Goal: Check status: Check status

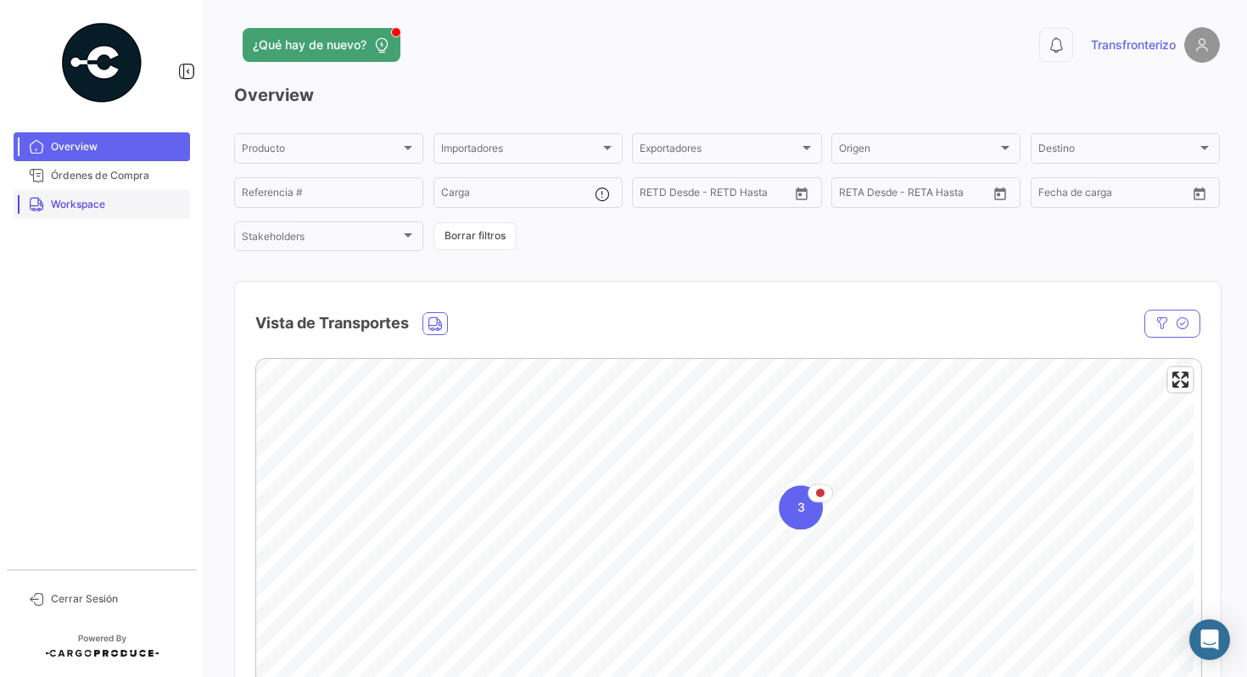
click at [72, 207] on span "Workspace" at bounding box center [117, 204] width 132 height 15
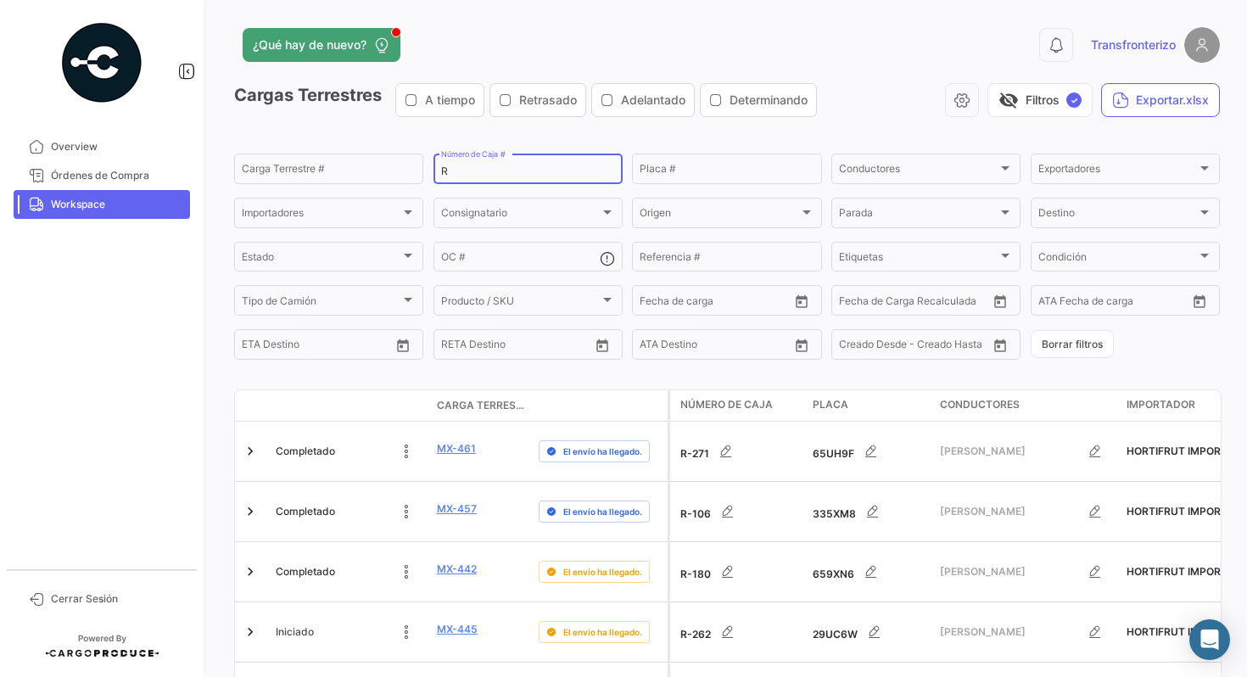
click at [473, 168] on input "R" at bounding box center [528, 171] width 174 height 12
type input "R-294"
click at [657, 132] on app-list-header "Cargas Terrestres A tiempo Retrasado Adelantado Determinando visibility_off Fil…" at bounding box center [727, 222] width 986 height 279
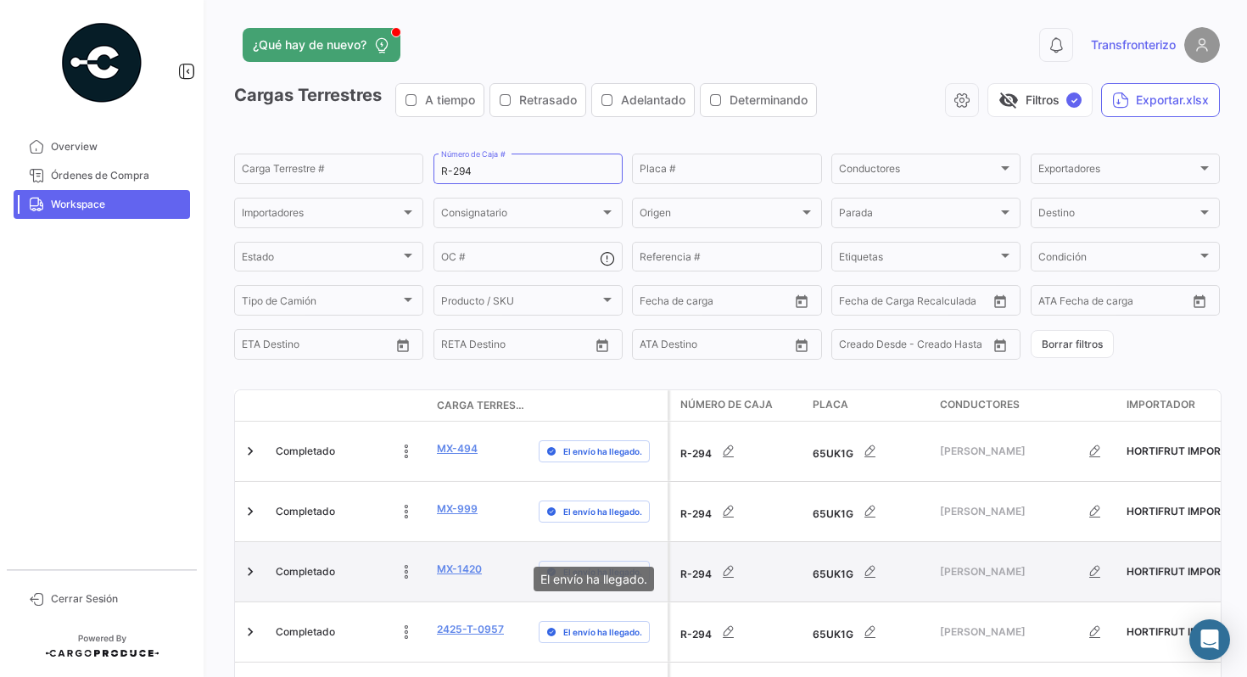
scroll to position [125, 0]
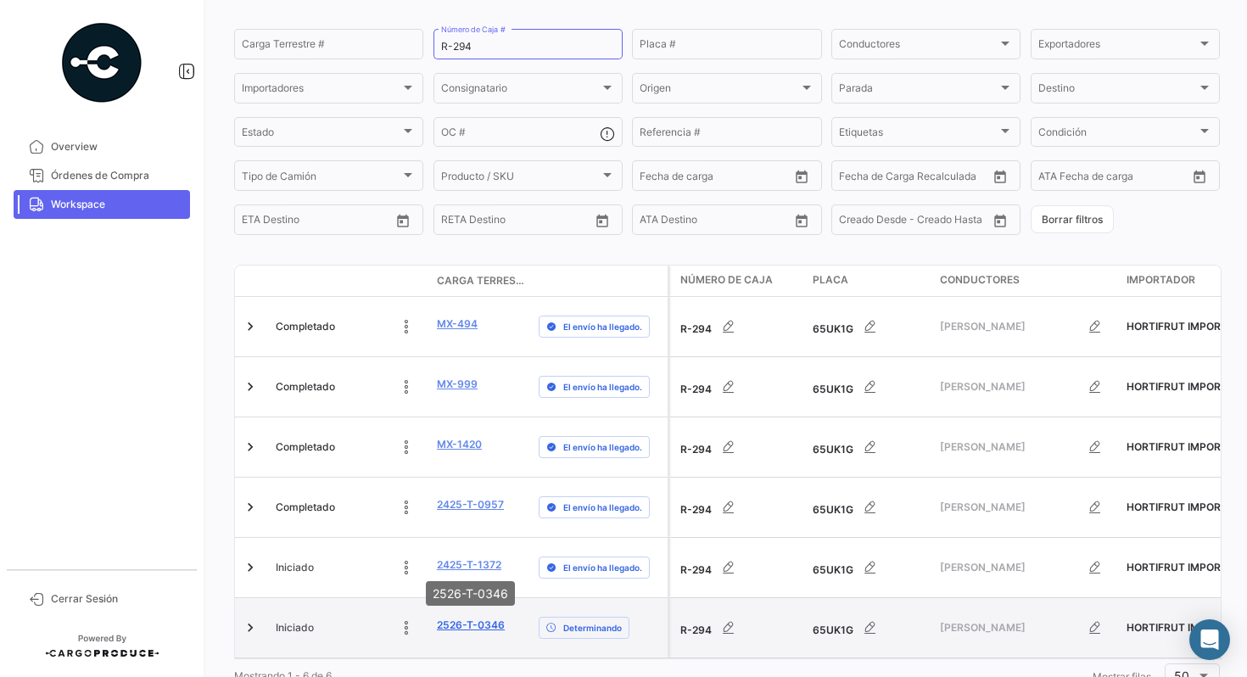
click at [470, 618] on link "2526-T-0346" at bounding box center [471, 625] width 68 height 15
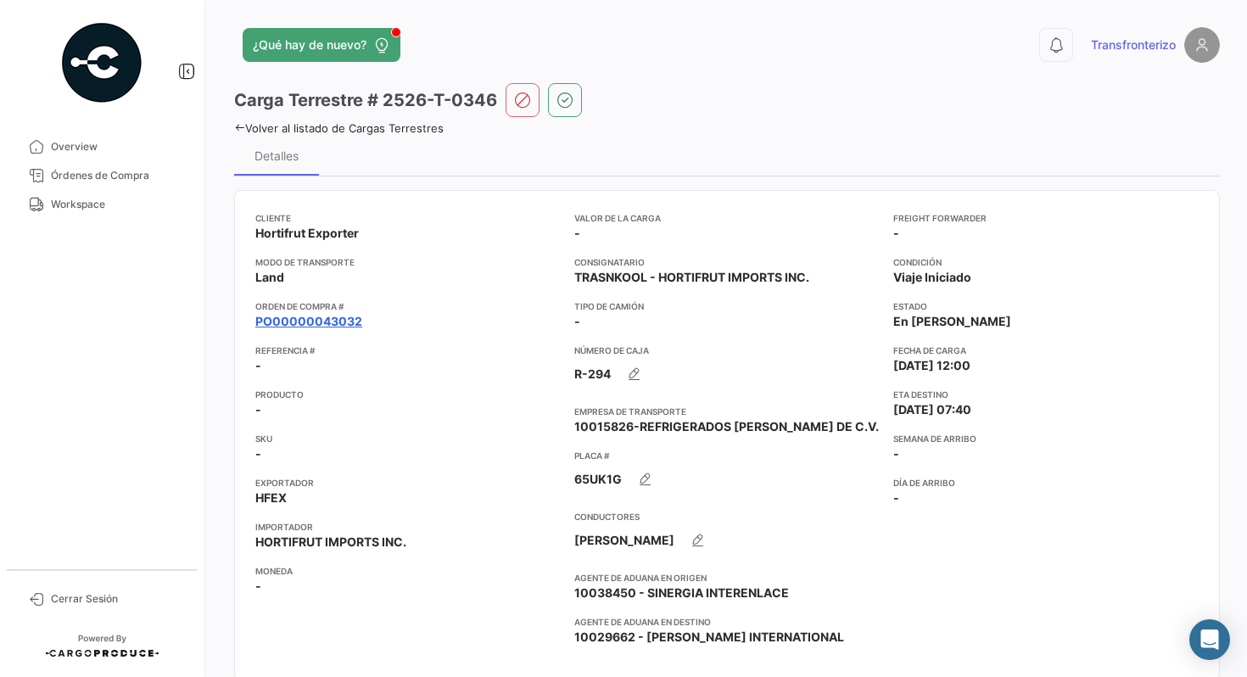
click at [340, 313] on link "PO00000043032" at bounding box center [308, 321] width 107 height 17
click at [330, 315] on link "PO00000043032" at bounding box center [308, 321] width 107 height 17
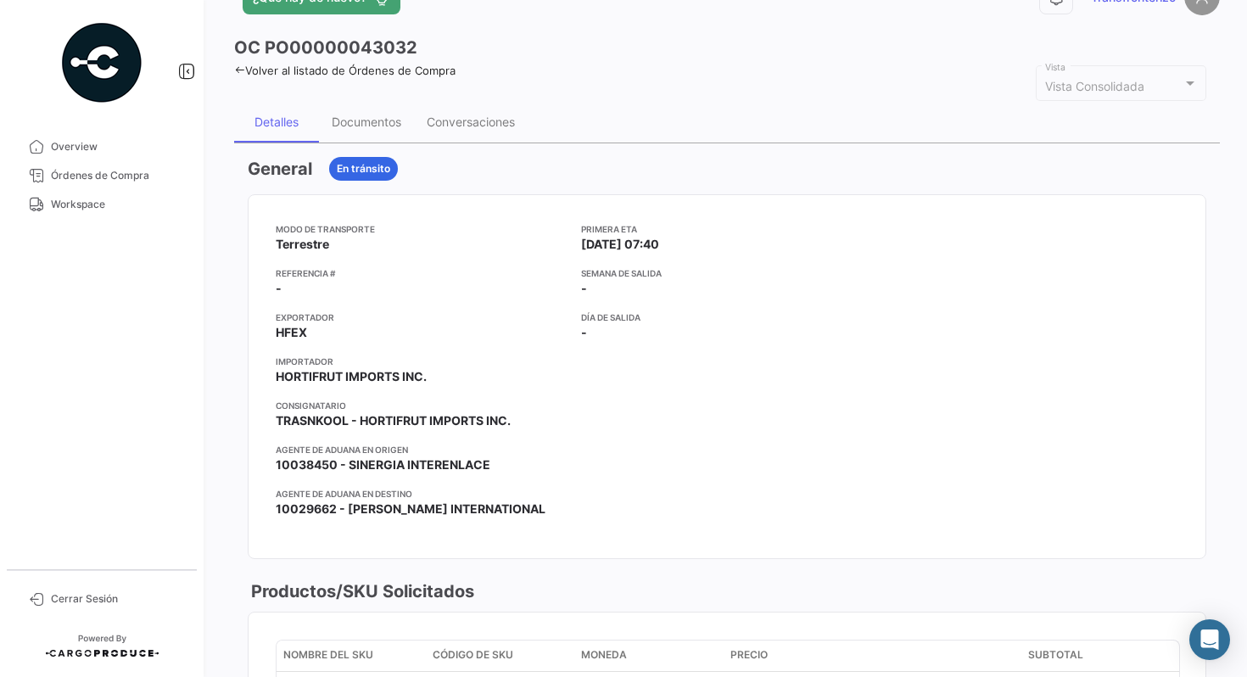
scroll to position [105, 0]
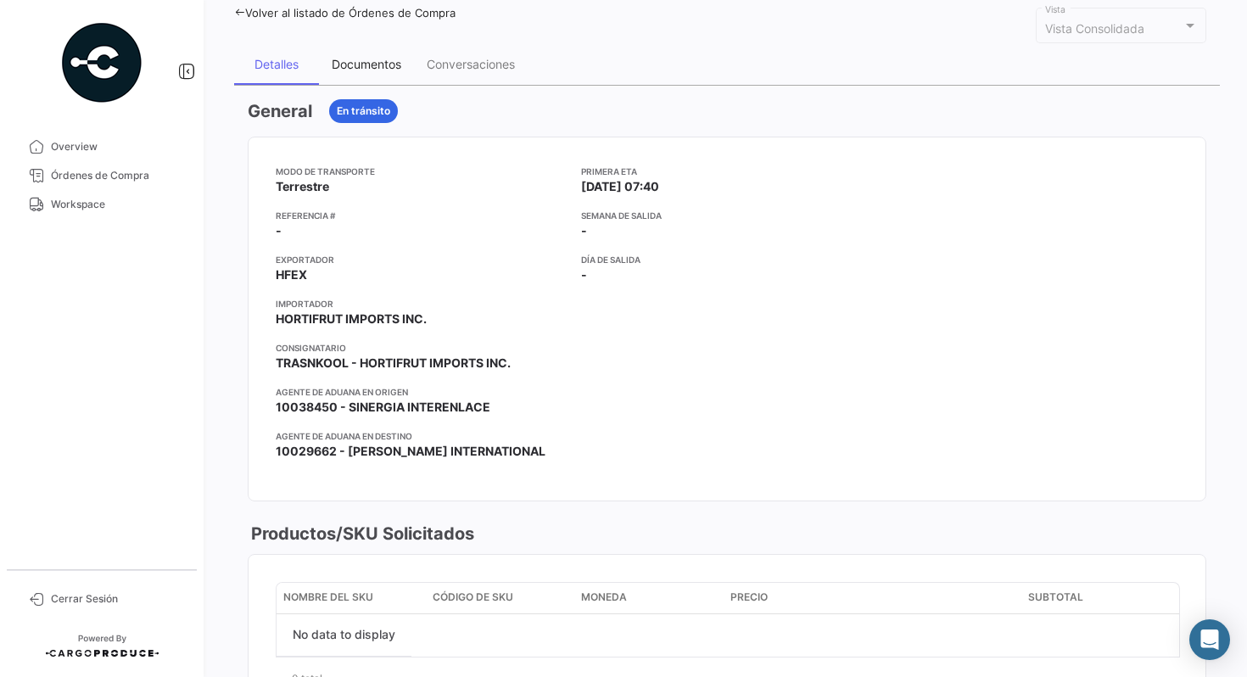
click at [384, 59] on div "Documentos" at bounding box center [367, 64] width 70 height 14
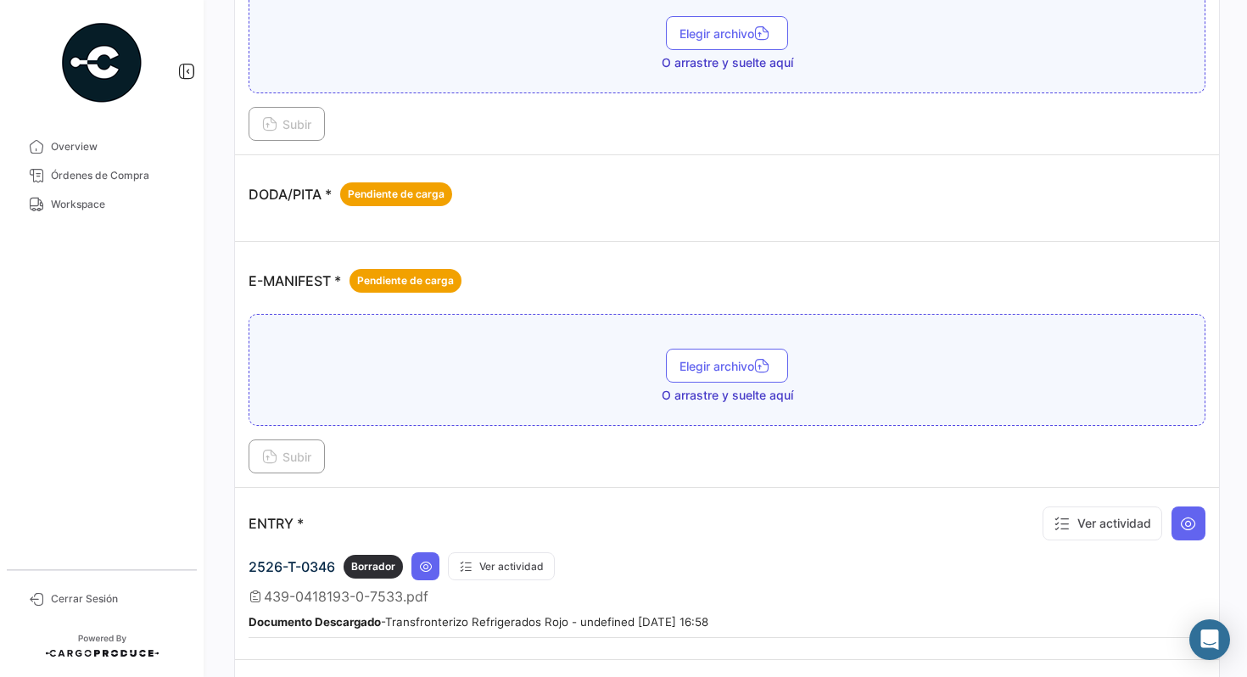
scroll to position [1121, 0]
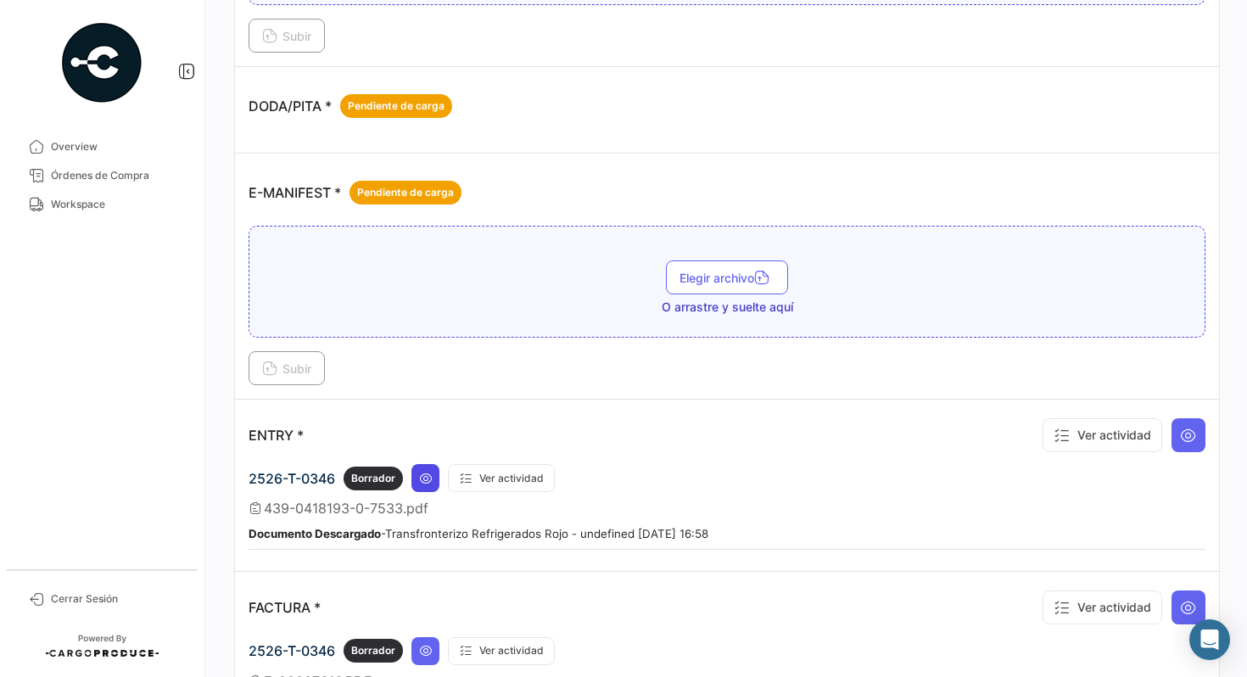
click at [426, 474] on icon at bounding box center [426, 479] width 14 height 14
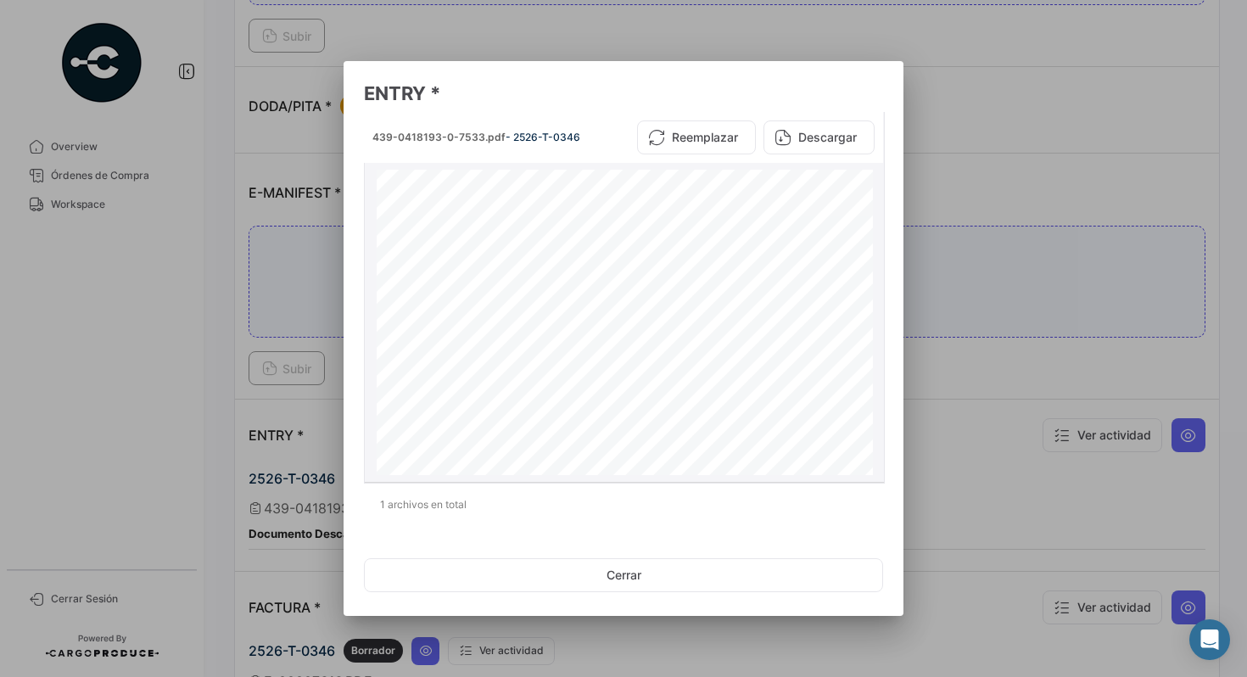
scroll to position [127, 0]
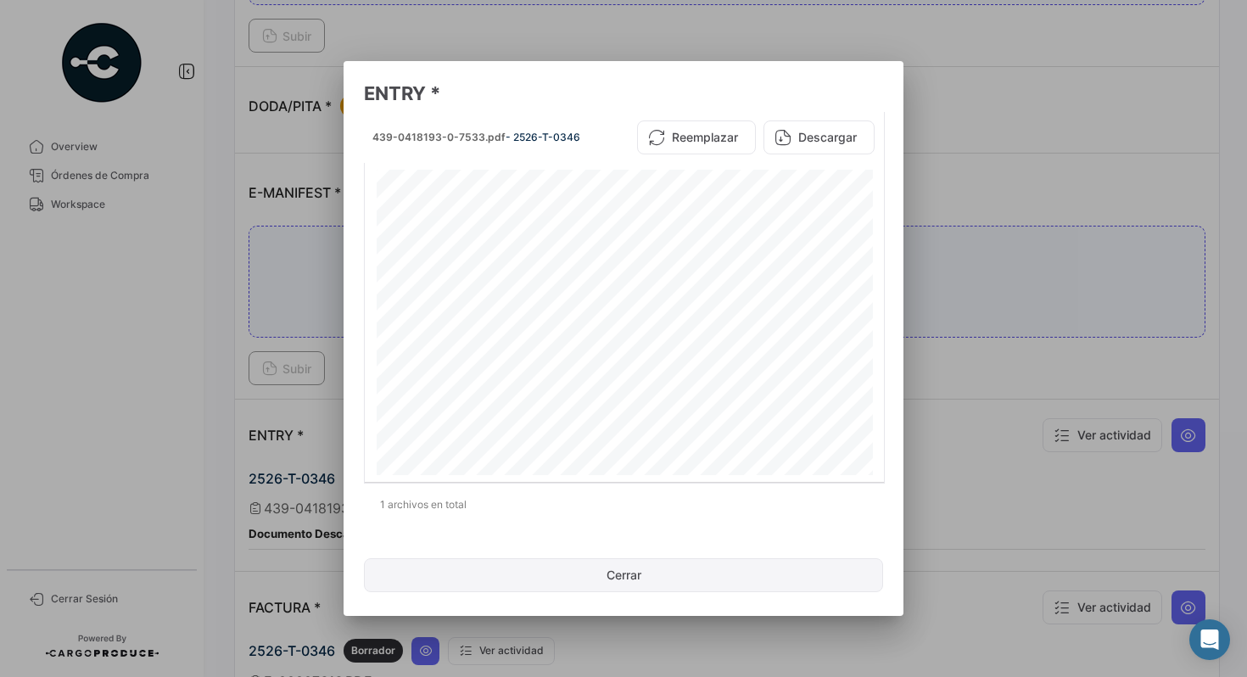
click at [639, 574] on button "Cerrar" at bounding box center [623, 575] width 519 height 34
